Goal: Check status: Check status

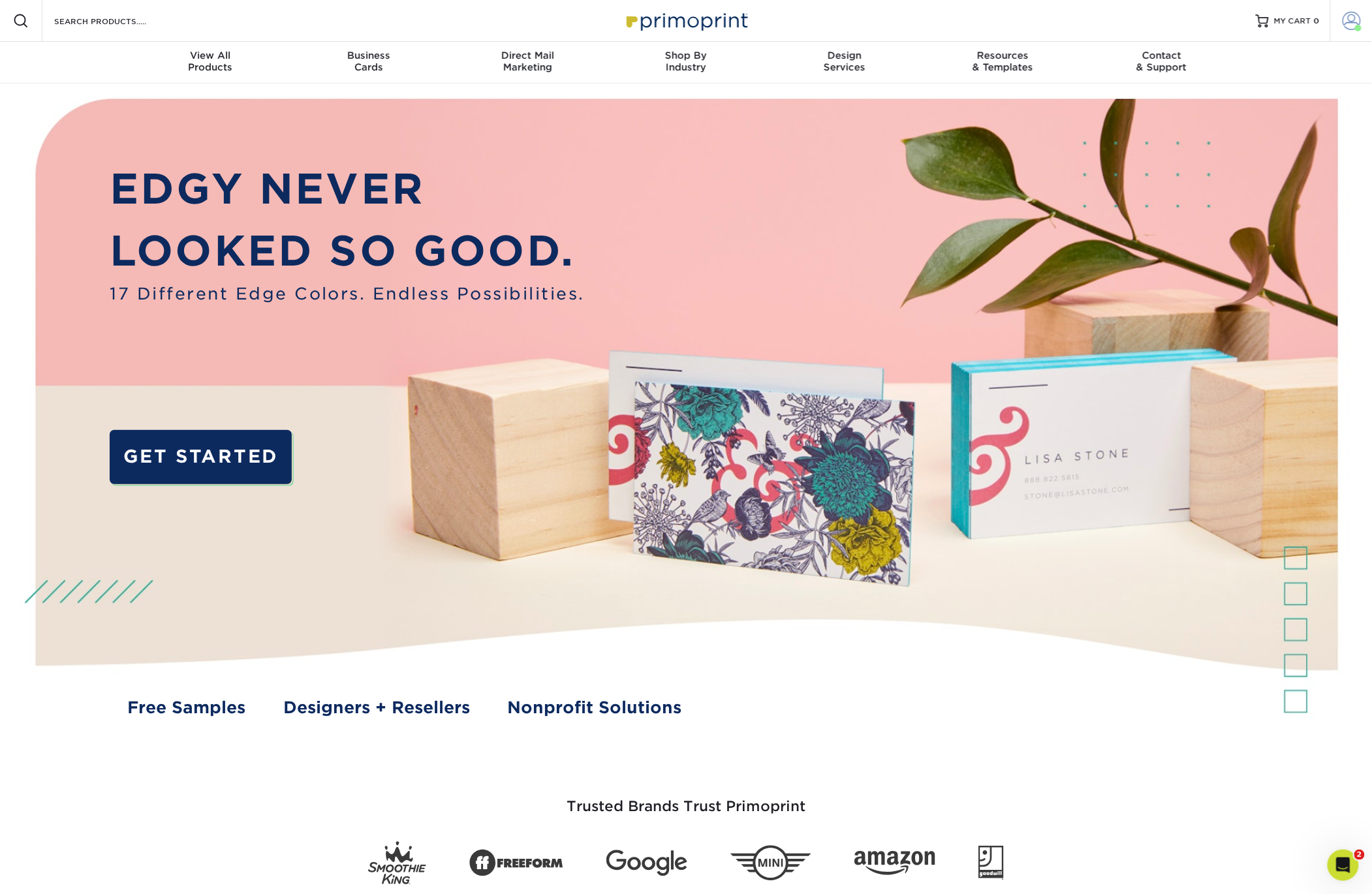
click at [1351, 26] on span at bounding box center [1351, 21] width 18 height 18
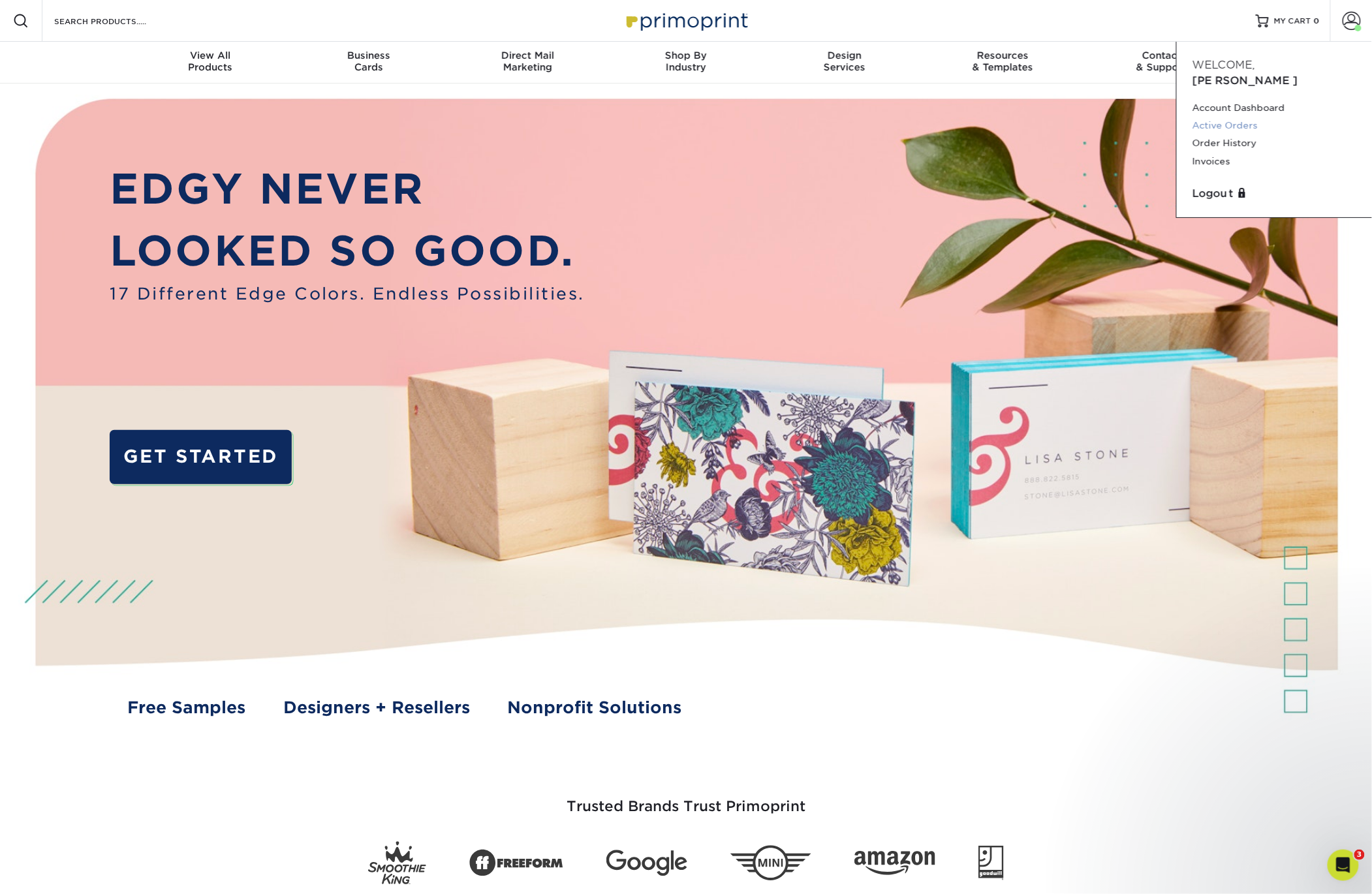
click at [1230, 117] on link "Active Orders" at bounding box center [1274, 126] width 164 height 17
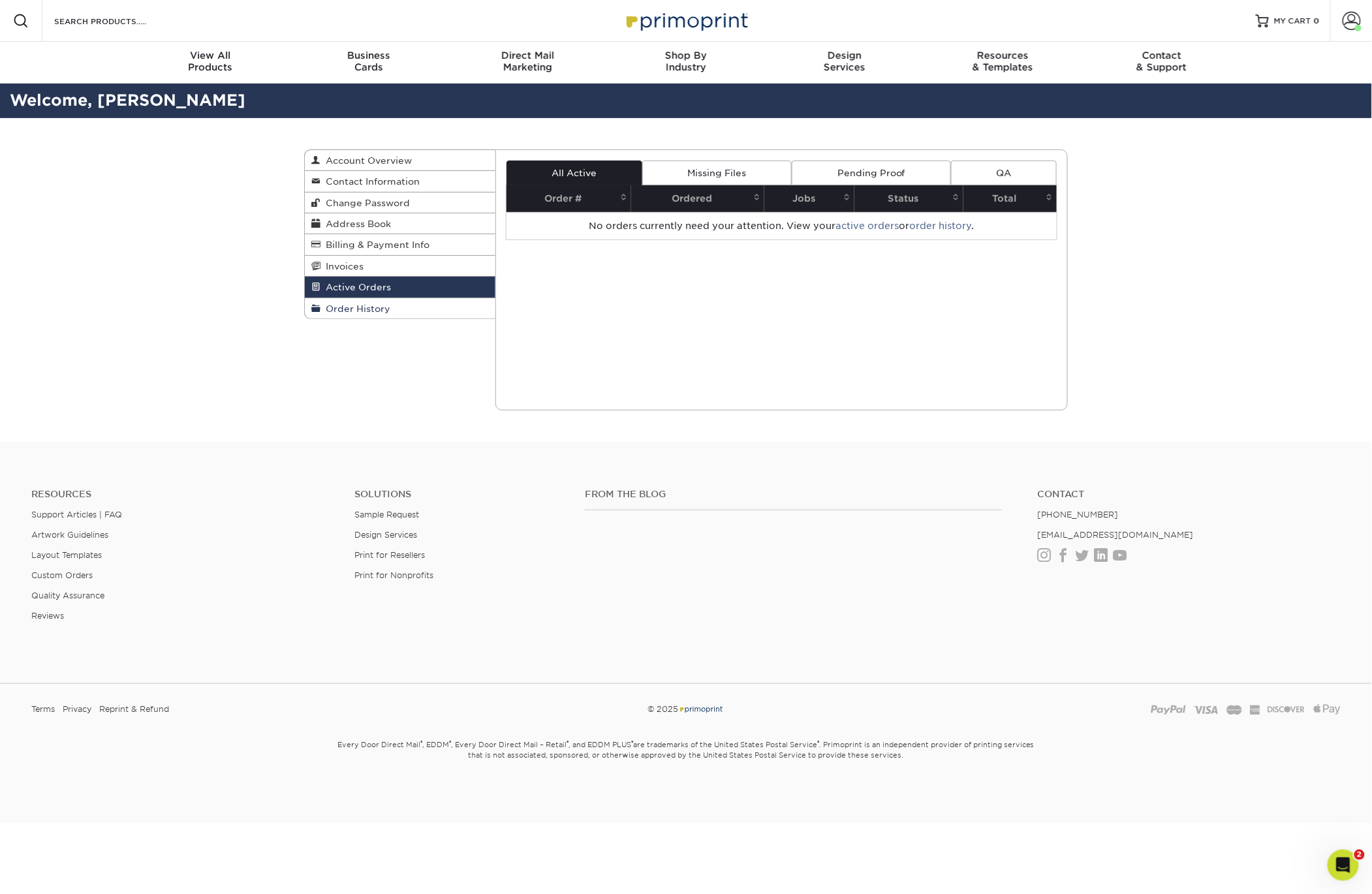
click at [350, 308] on span "Order History" at bounding box center [355, 308] width 70 height 10
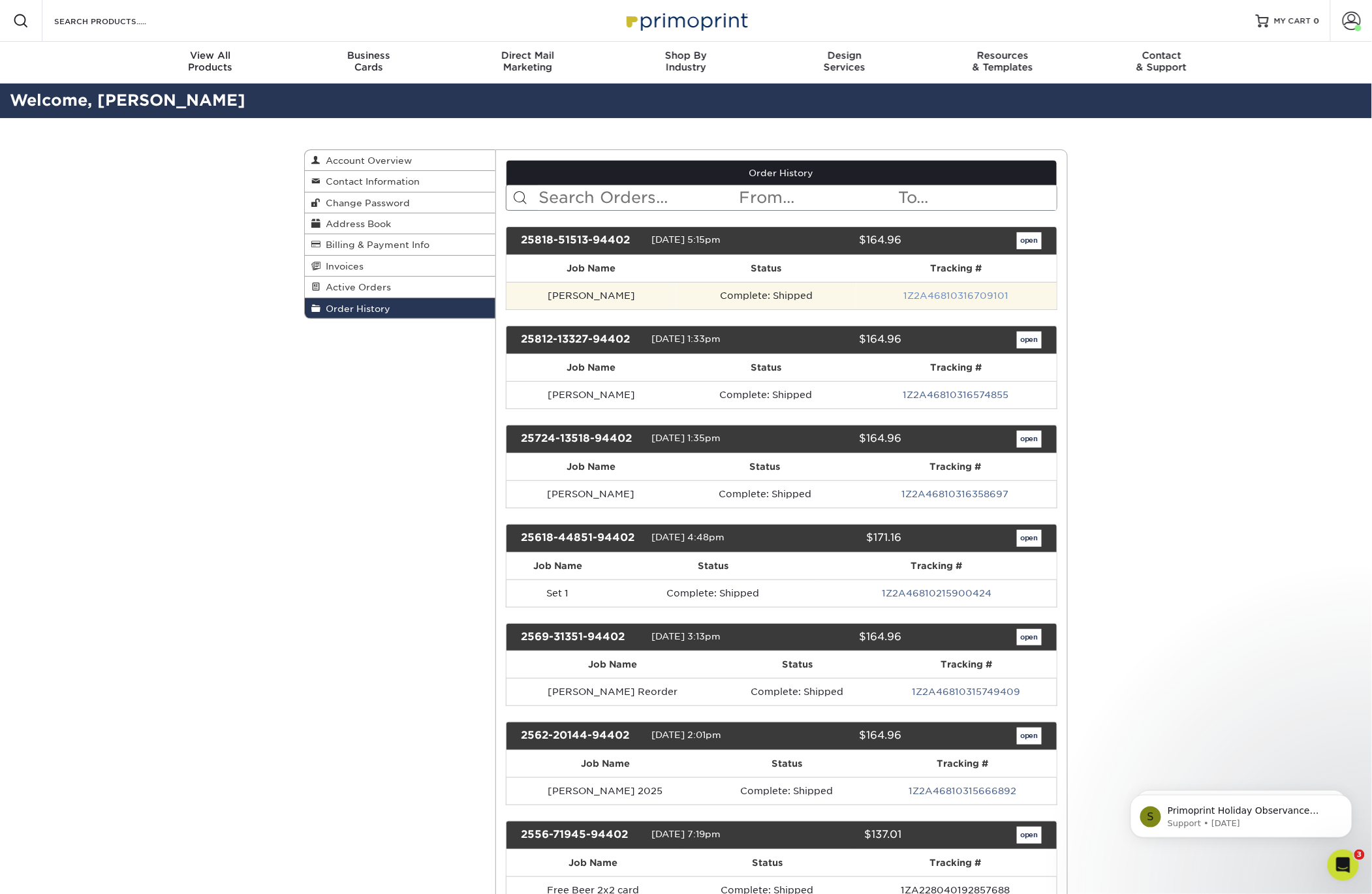
click at [941, 298] on link "1Z2A46810316709101" at bounding box center [956, 295] width 105 height 10
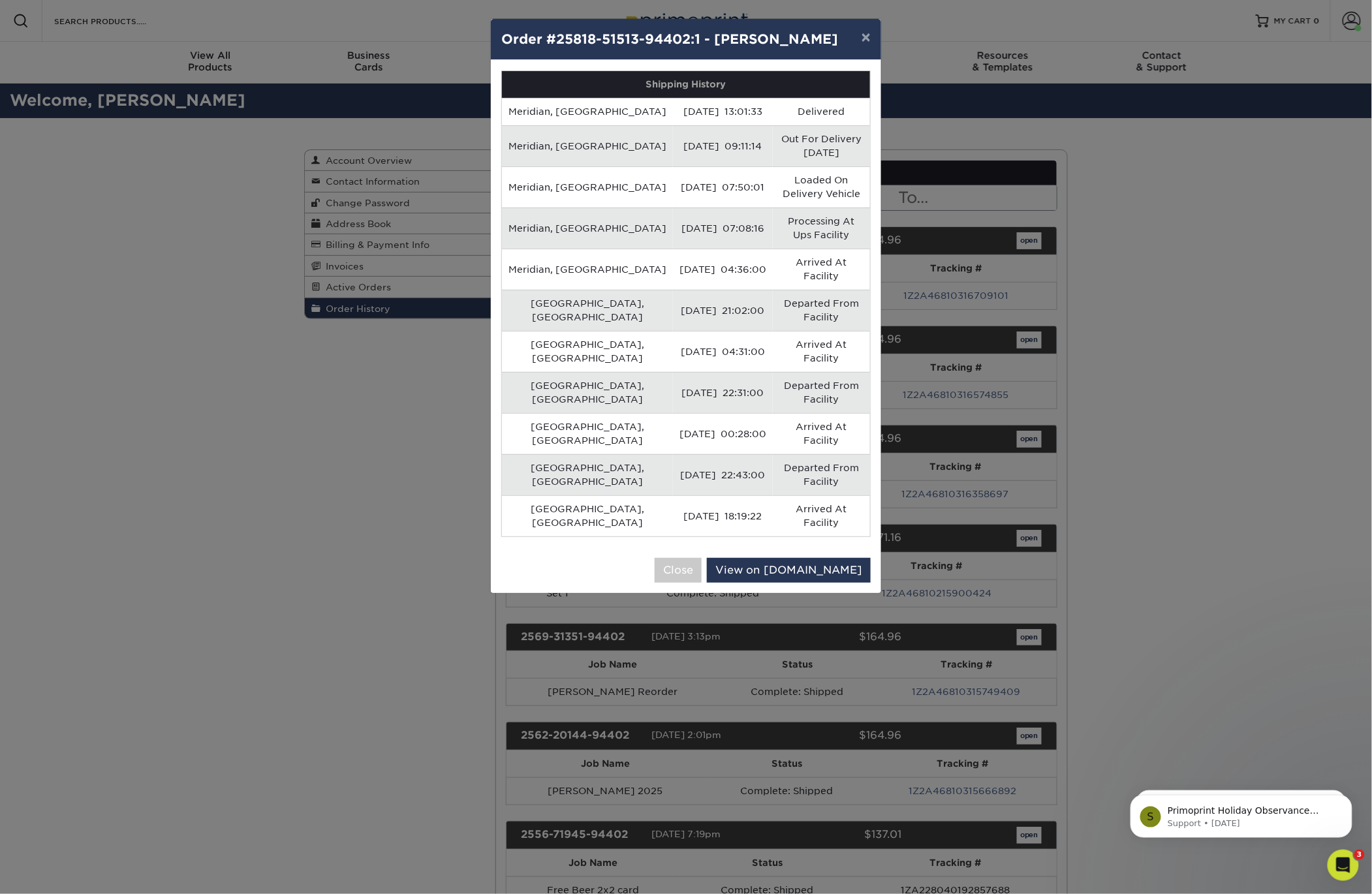
click at [1163, 320] on div "× Order #25818-51513-94402:1 - [PERSON_NAME] Shipping History Meridian, [GEOGRA…" at bounding box center [686, 447] width 1372 height 894
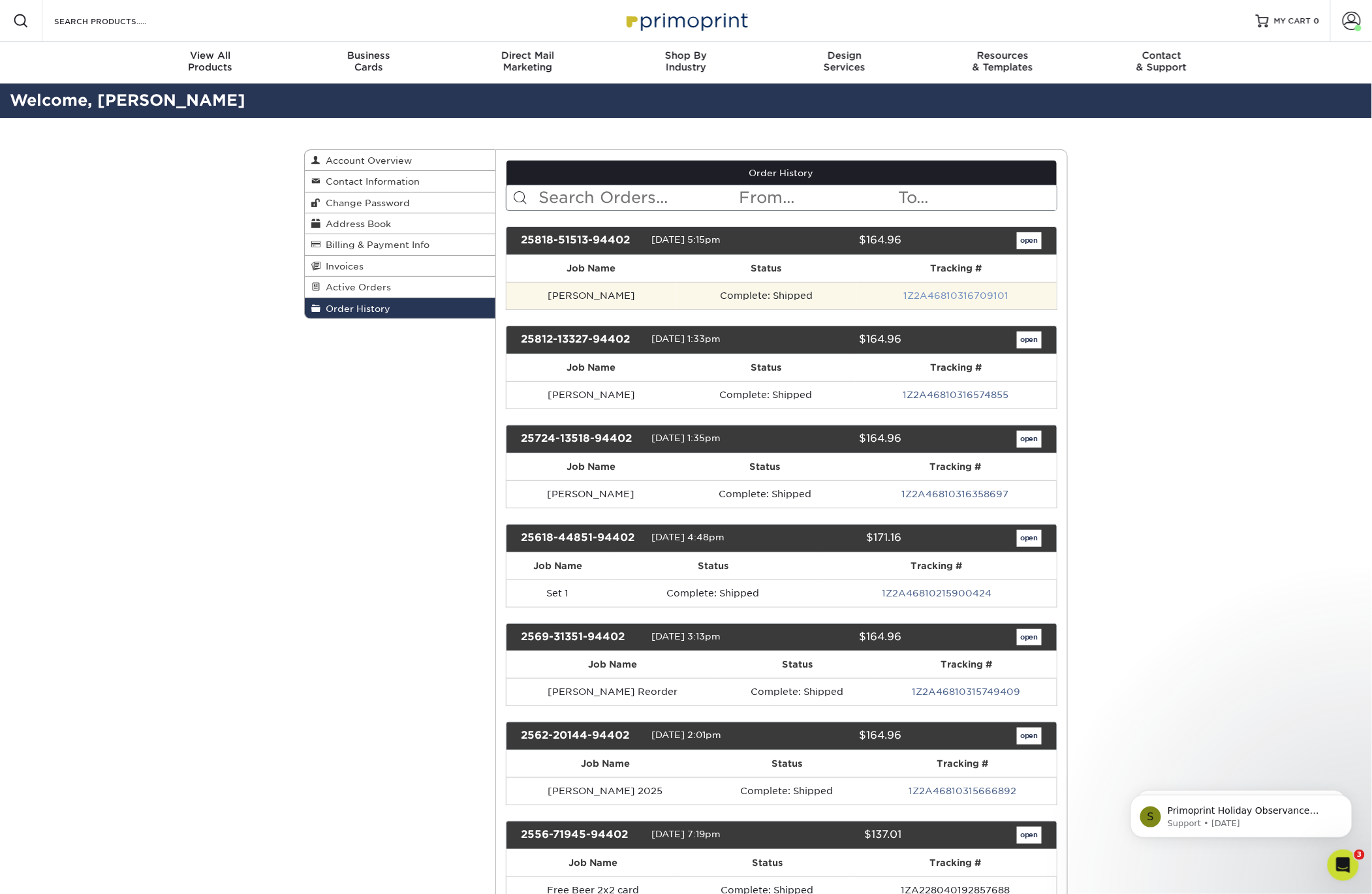
click at [943, 299] on link "1Z2A46810316709101" at bounding box center [956, 295] width 105 height 10
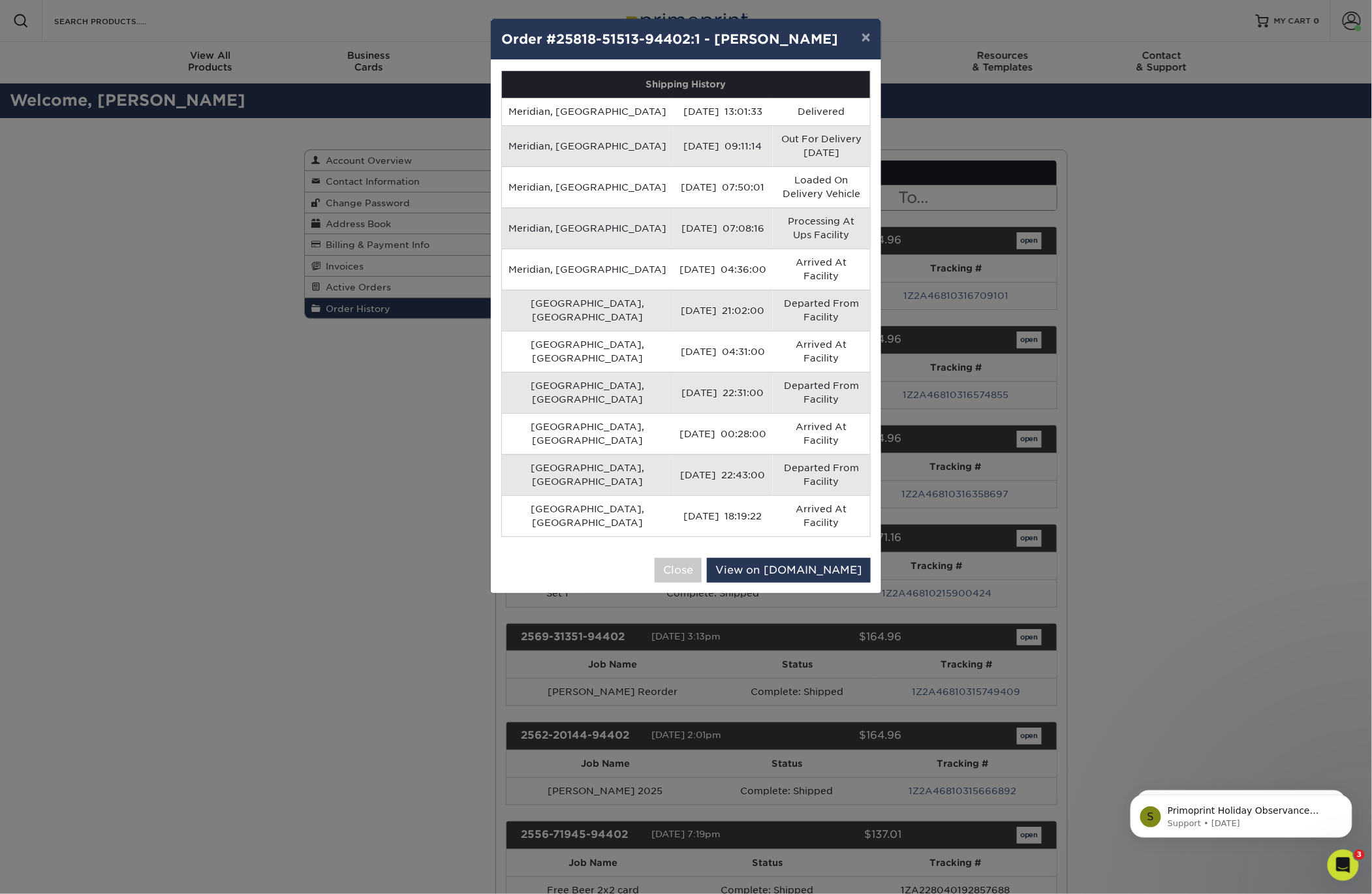
drag, startPoint x: 1212, startPoint y: 446, endPoint x: 1141, endPoint y: 358, distance: 113.1
click at [1212, 446] on div "× Order #25818-51513-94402:1 - [PERSON_NAME] Shipping History Meridian, [GEOGRA…" at bounding box center [686, 447] width 1372 height 894
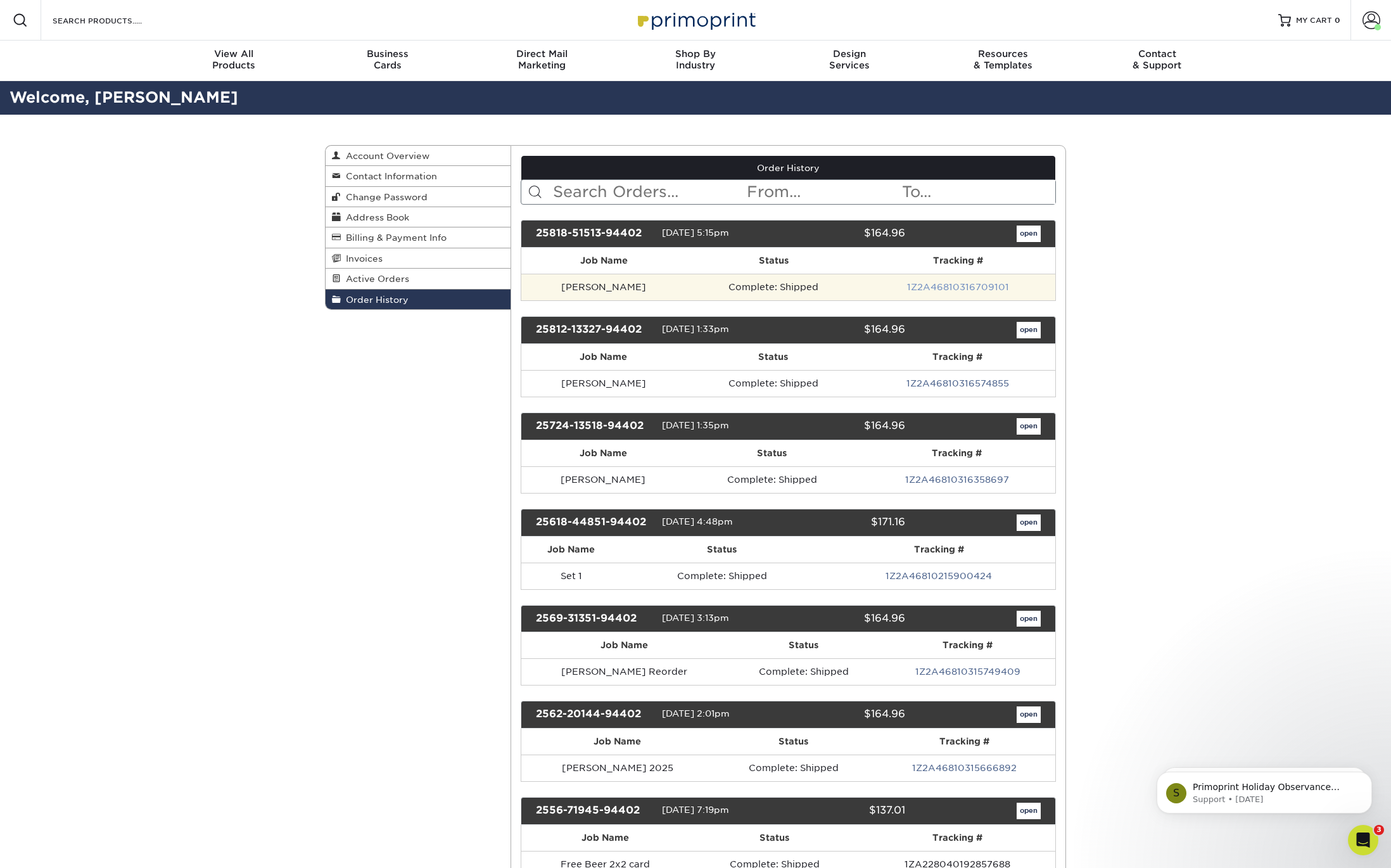
click at [940, 290] on link "1Z2A46810316709101" at bounding box center [958, 287] width 102 height 10
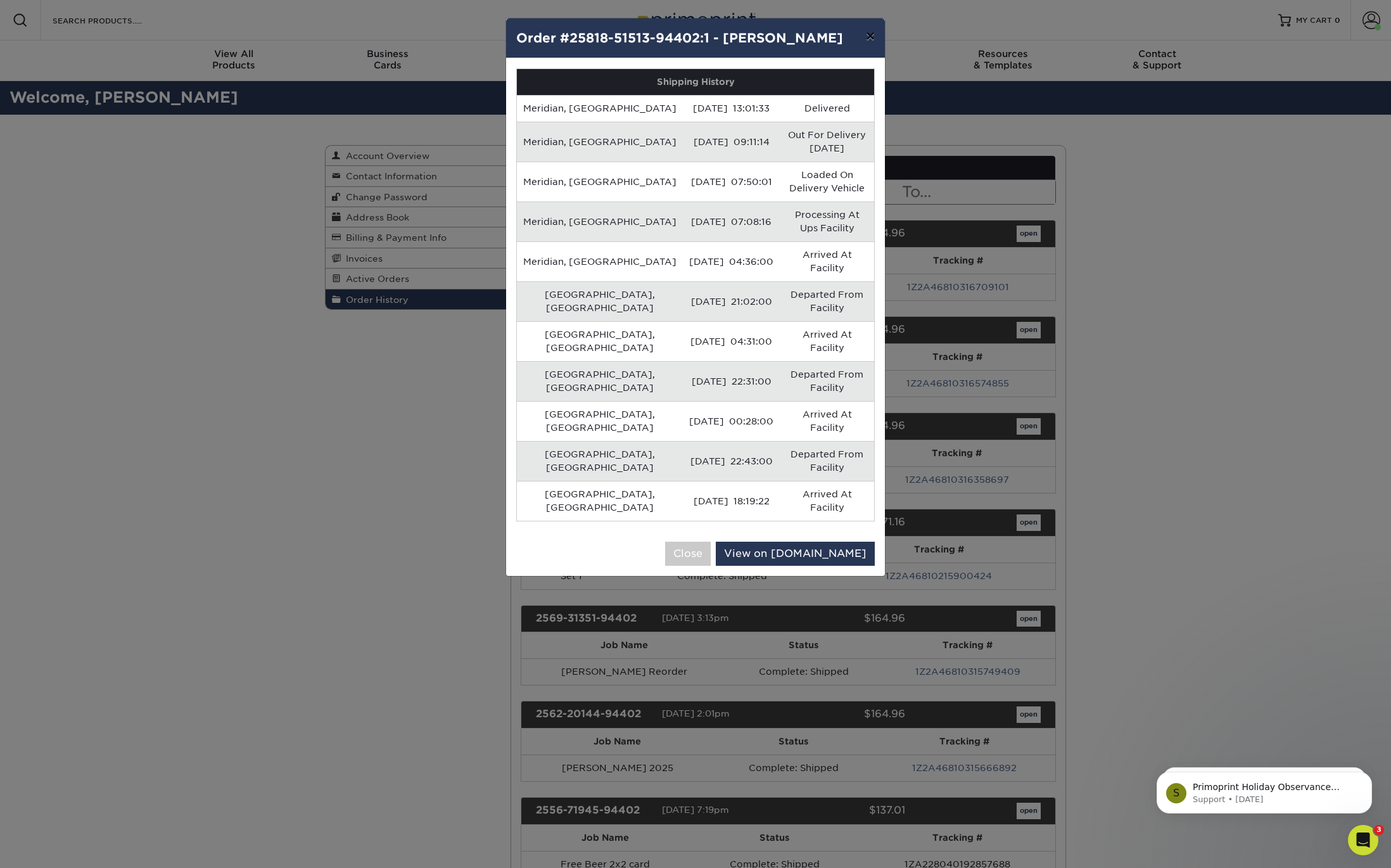
click at [865, 35] on button "×" at bounding box center [870, 36] width 29 height 35
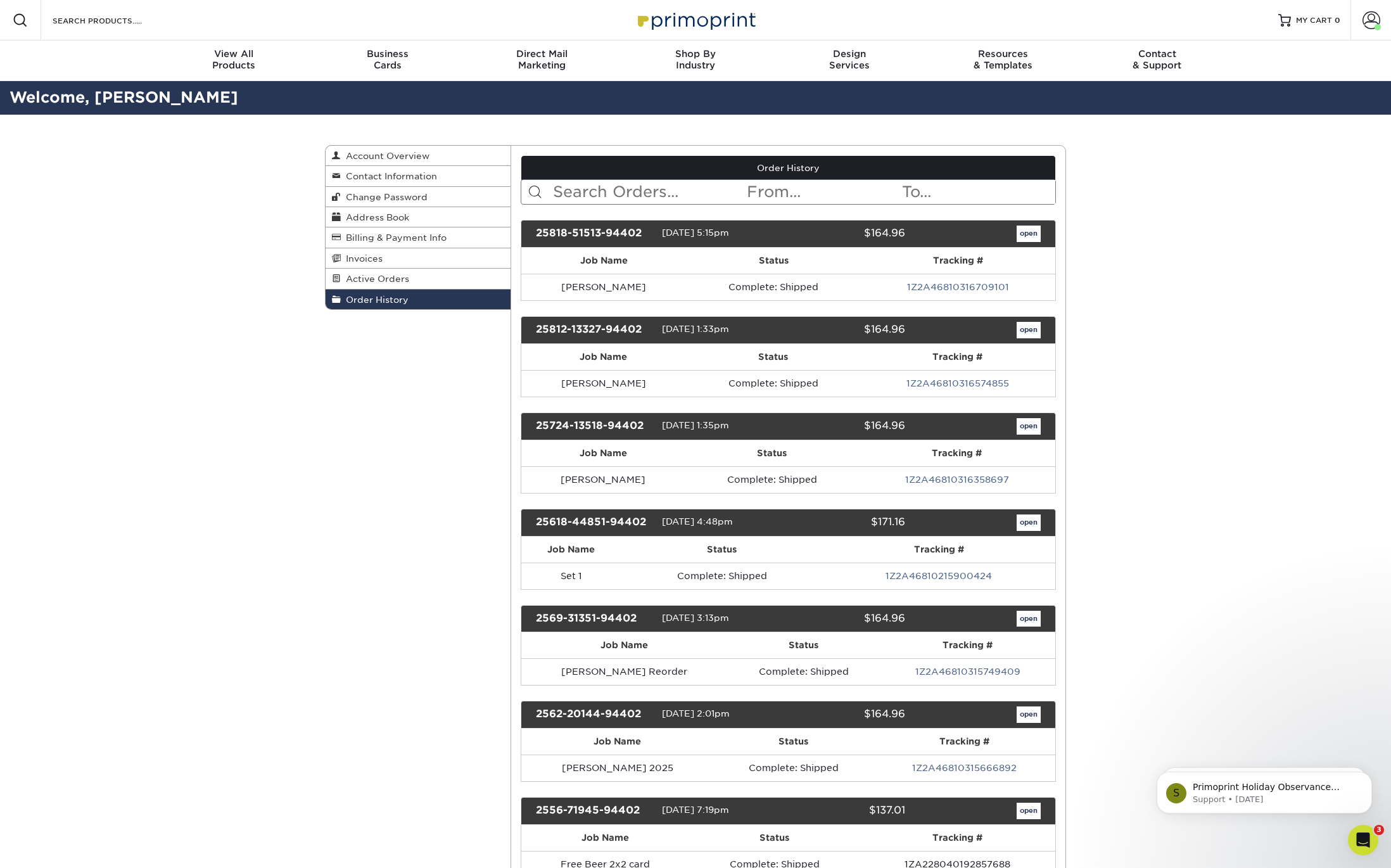
click at [1025, 242] on link "open" at bounding box center [1029, 234] width 24 height 17
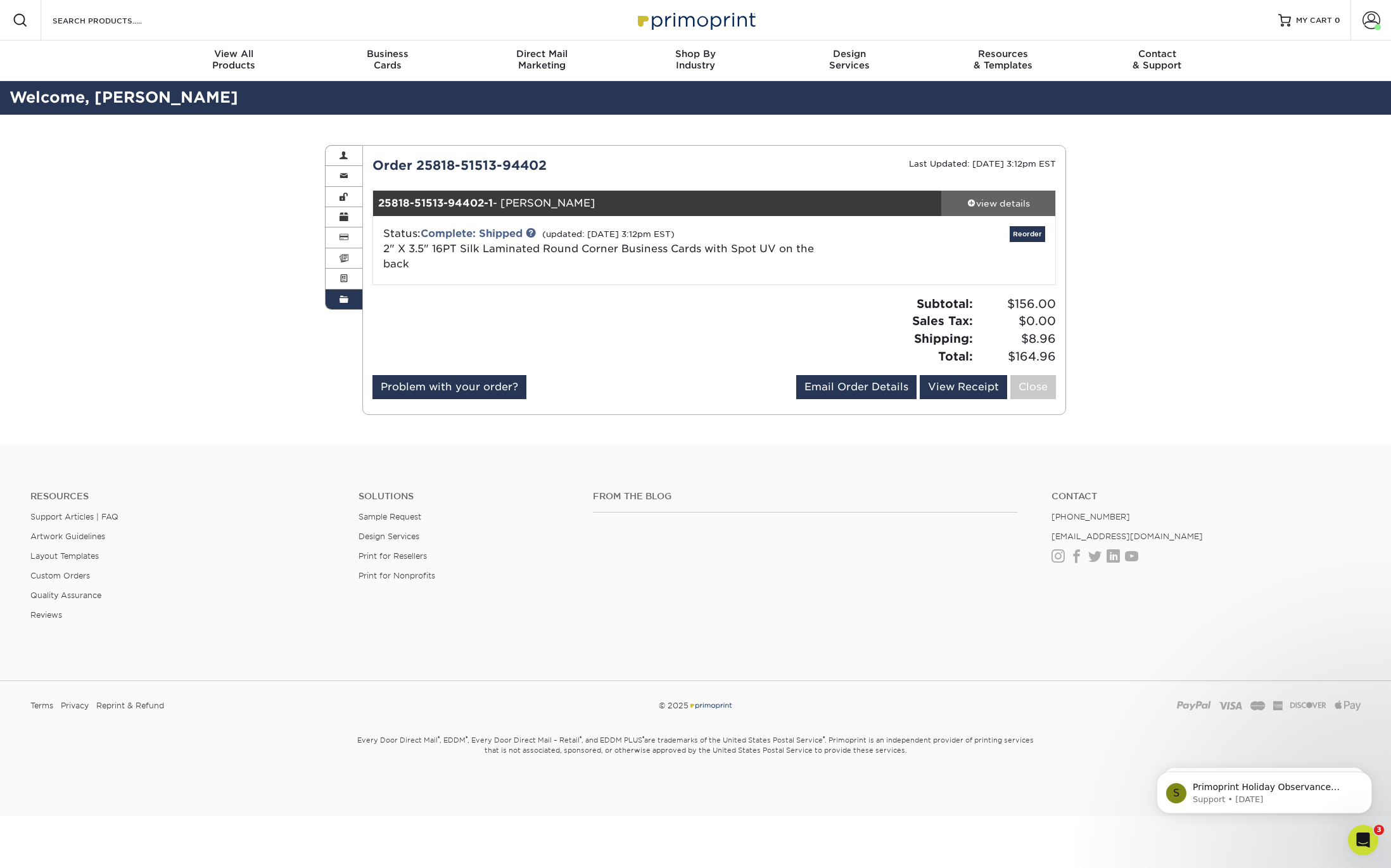
click at [974, 200] on span at bounding box center [971, 203] width 9 height 9
